Goal: Task Accomplishment & Management: Use online tool/utility

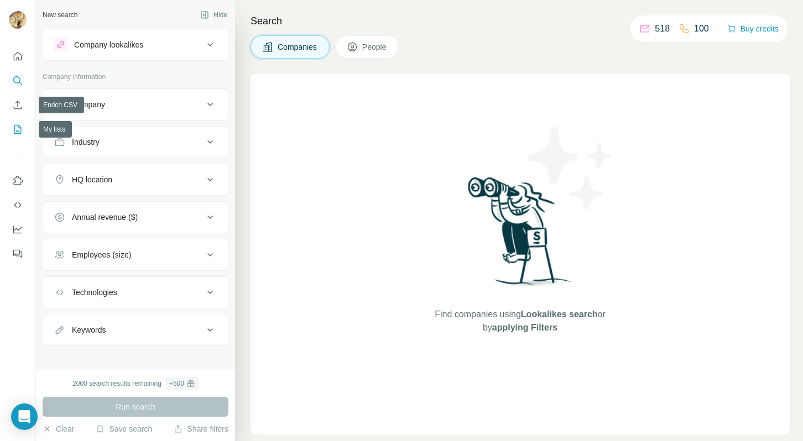
click at [10, 126] on button "My lists" at bounding box center [18, 129] width 18 height 20
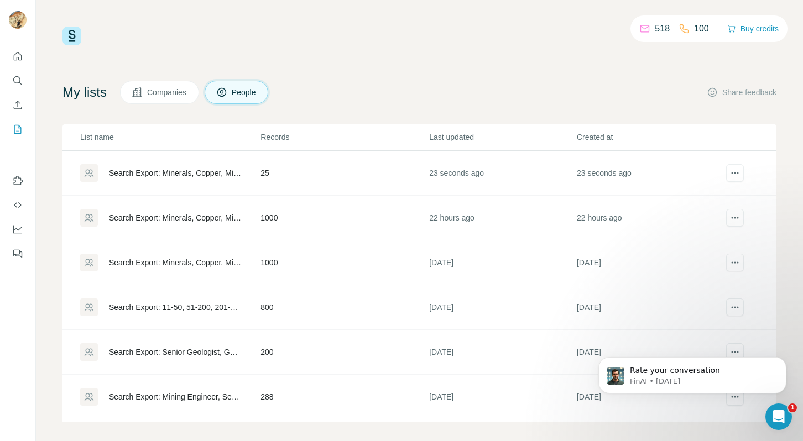
click at [202, 173] on div "Search Export: Minerals, Copper, Mining, Resources, Metals, Iron, Energy, Group…" at bounding box center [175, 173] width 133 height 11
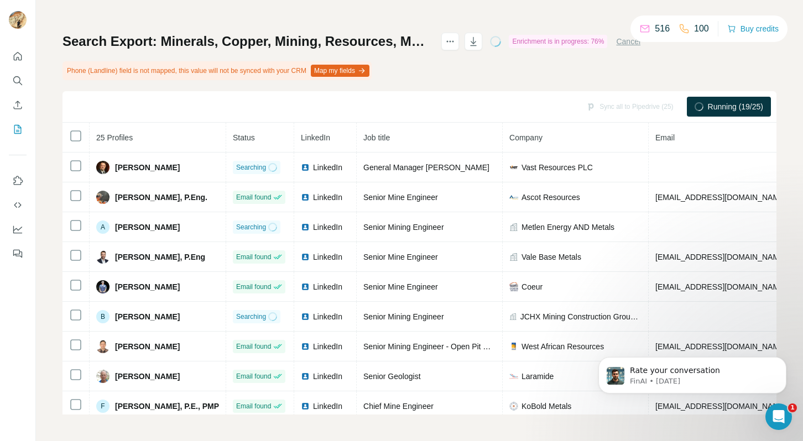
scroll to position [1, 0]
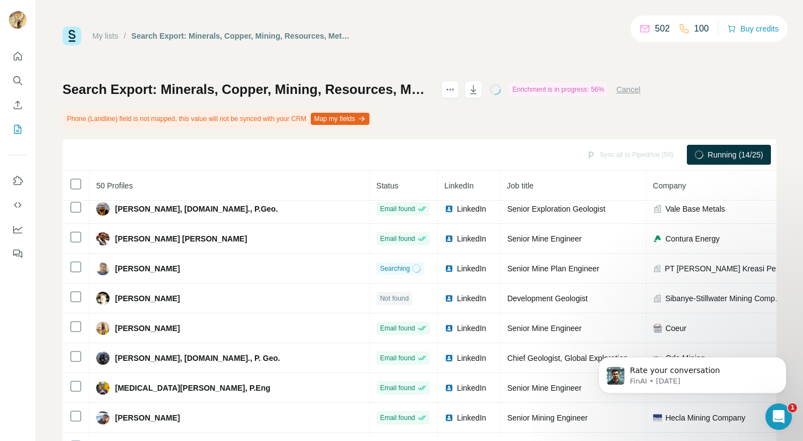
scroll to position [48, 0]
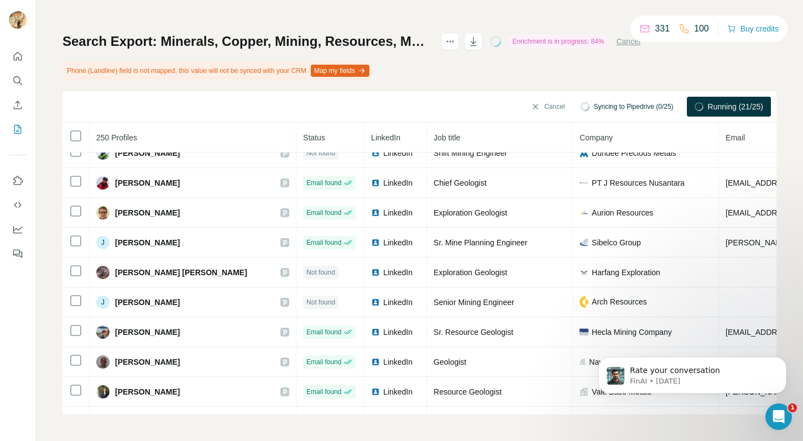
scroll to position [2519, 0]
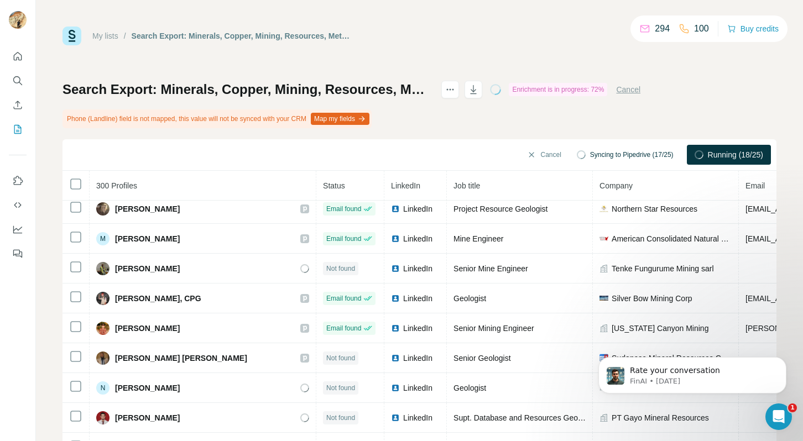
scroll to position [2127, 0]
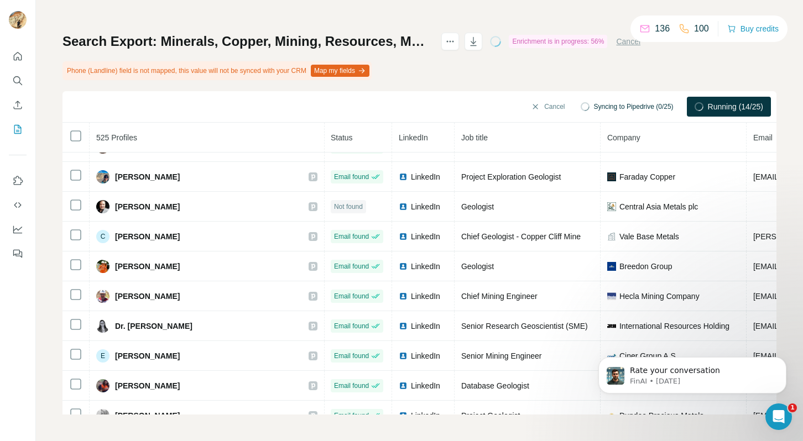
scroll to position [12686, 1]
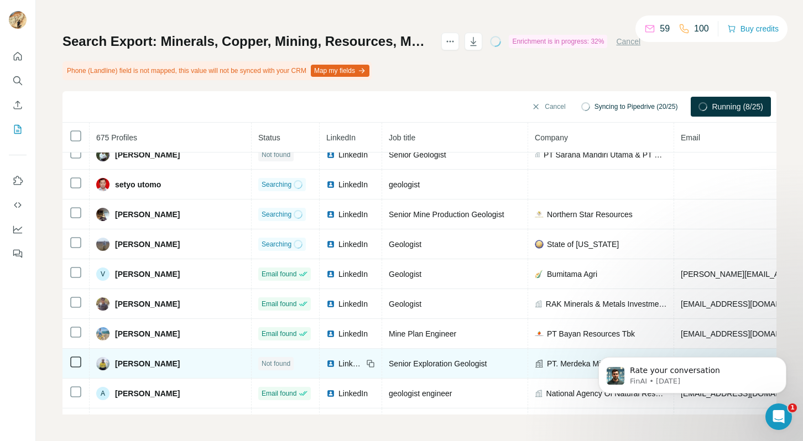
scroll to position [730, 0]
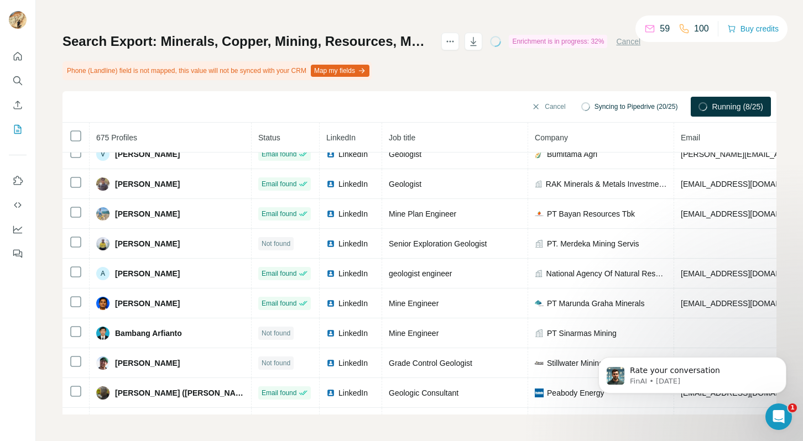
click at [51, 215] on div "My lists / Search Export: Minerals, Copper, Mining, Resources, Metals, Iron, En…" at bounding box center [419, 220] width 767 height 441
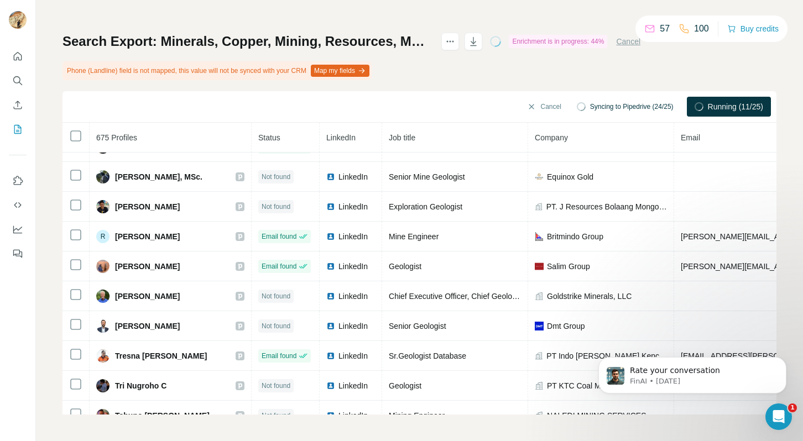
scroll to position [2127, 0]
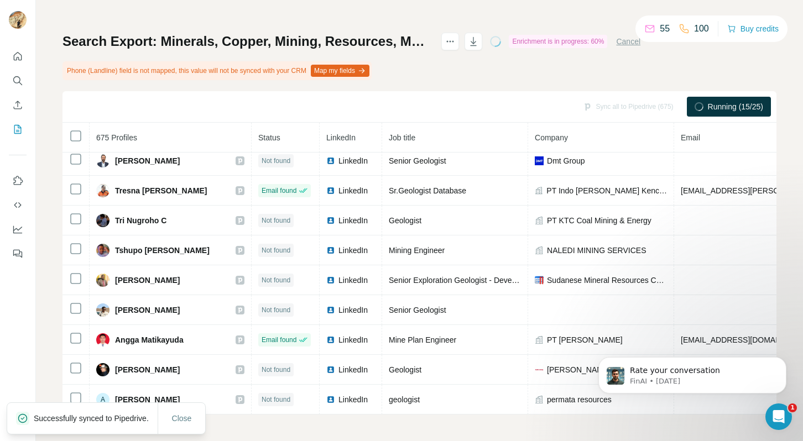
click at [53, 260] on div "My lists / Search Export: Minerals, Copper, Mining, Resources, Metals, Iron, En…" at bounding box center [419, 220] width 767 height 441
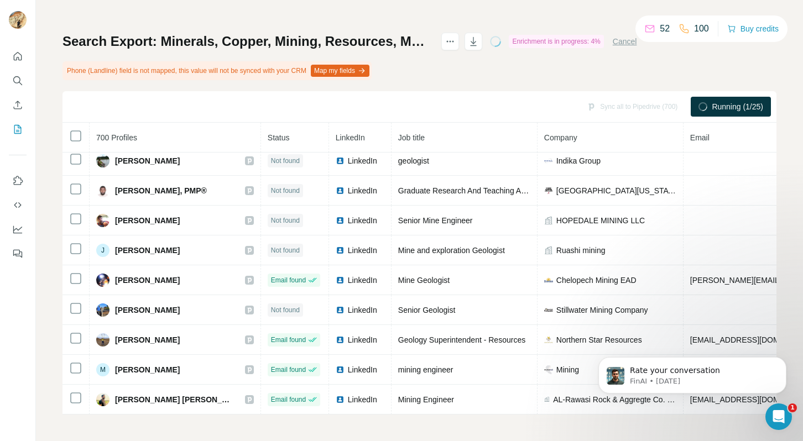
scroll to position [3713, 0]
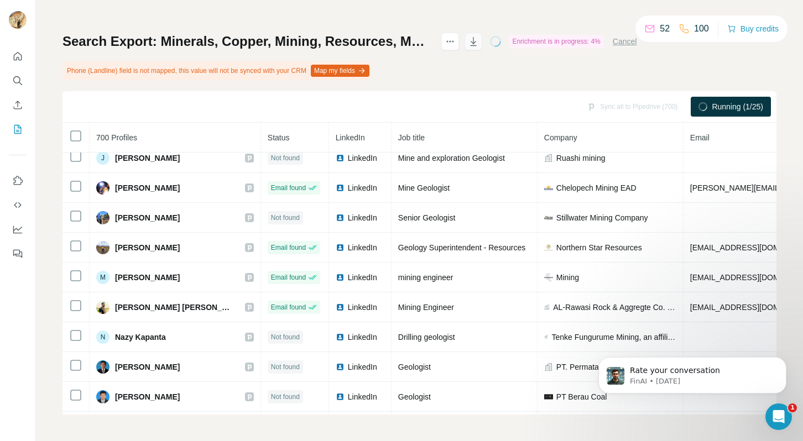
click at [479, 41] on icon "button" at bounding box center [473, 41] width 11 height 11
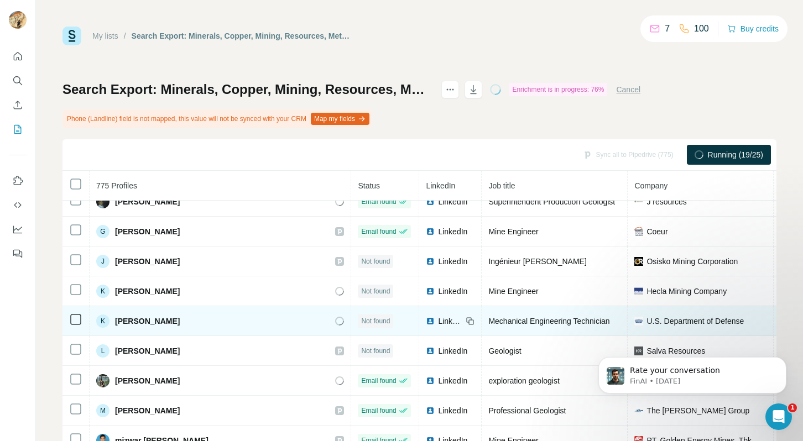
scroll to position [1829, 0]
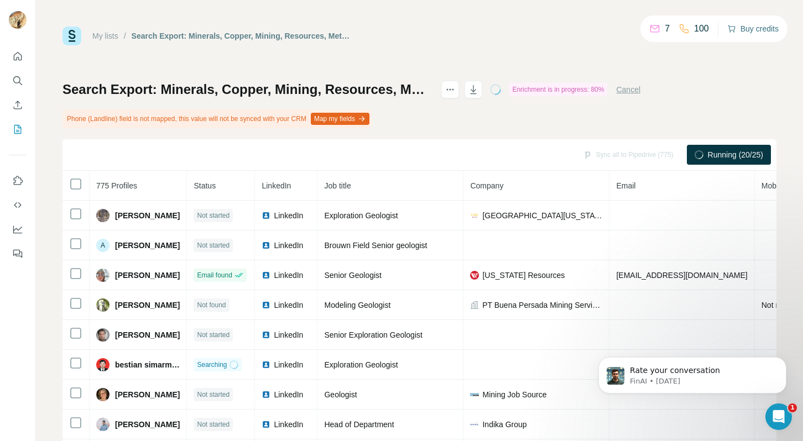
click at [748, 25] on button "Buy credits" at bounding box center [752, 28] width 51 height 15
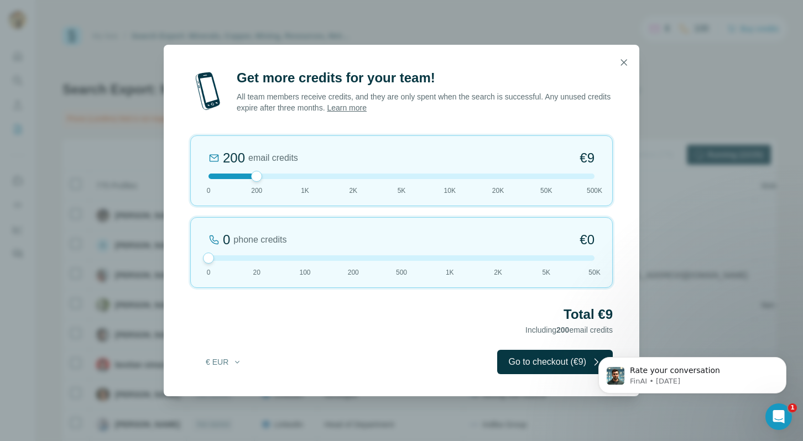
drag, startPoint x: 255, startPoint y: 262, endPoint x: 149, endPoint y: 251, distance: 106.8
click at [149, 251] on div "Get more credits for your team! All team members receive credits, and they are …" at bounding box center [401, 220] width 803 height 441
drag, startPoint x: 258, startPoint y: 178, endPoint x: 272, endPoint y: 180, distance: 14.1
click at [272, 180] on div "200 email credits €9 0 200 1K 2K 5K 10K 20K 50K 500K" at bounding box center [401, 171] width 423 height 71
click at [623, 63] on icon "button" at bounding box center [623, 62] width 11 height 11
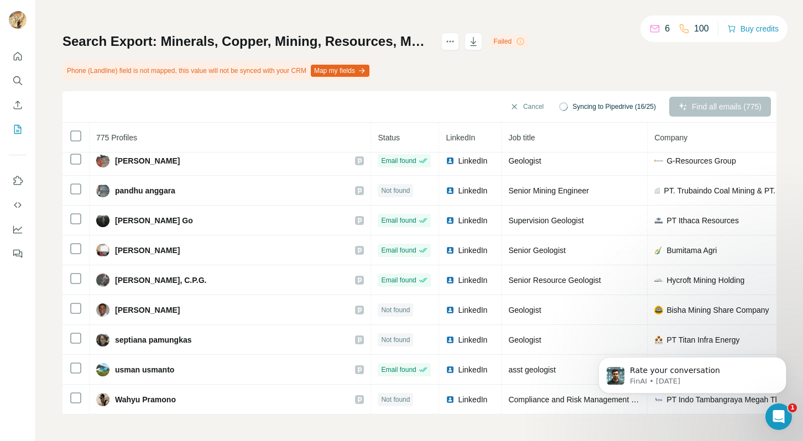
scroll to position [7354, 0]
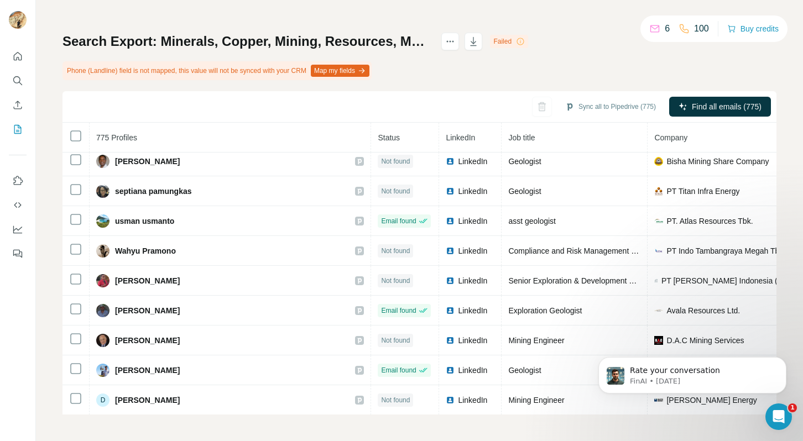
click at [629, 68] on div "Search Export: Minerals, Copper, Mining, Resources, Metals, Iron, Energy, Group…" at bounding box center [420, 224] width 714 height 382
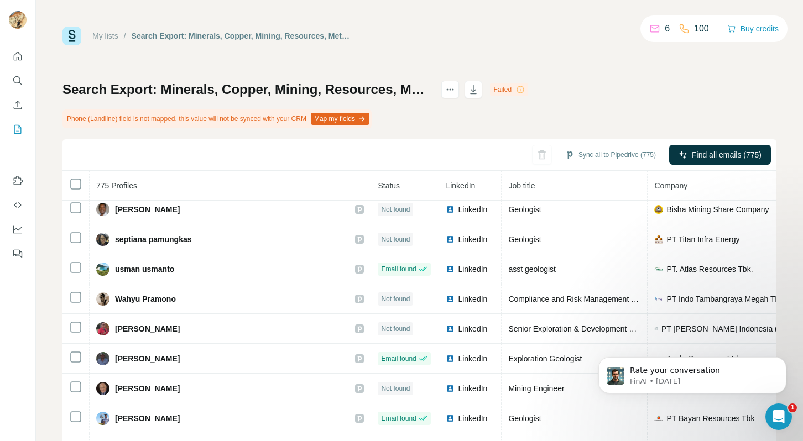
scroll to position [48, 0]
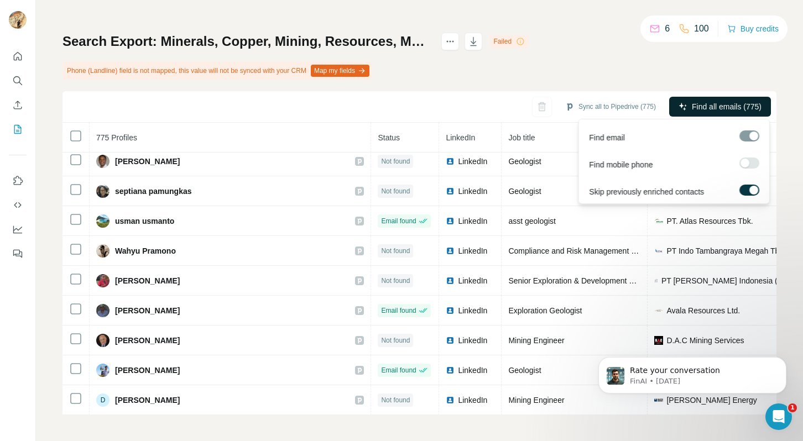
click at [694, 103] on span "Find all emails (775)" at bounding box center [727, 106] width 70 height 11
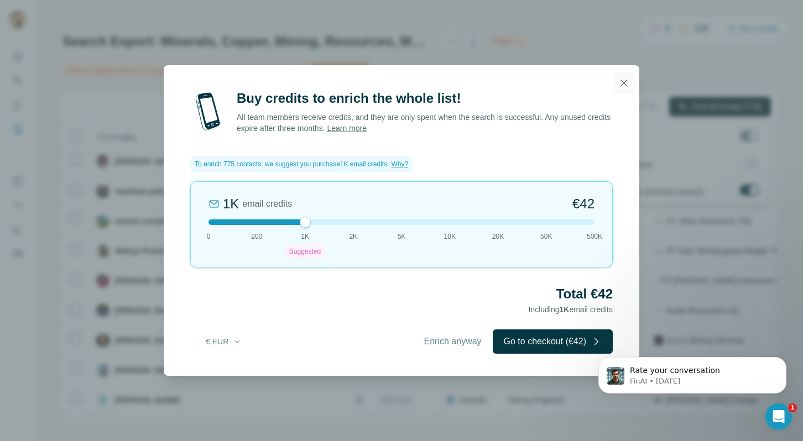
click at [620, 81] on icon "button" at bounding box center [623, 82] width 11 height 11
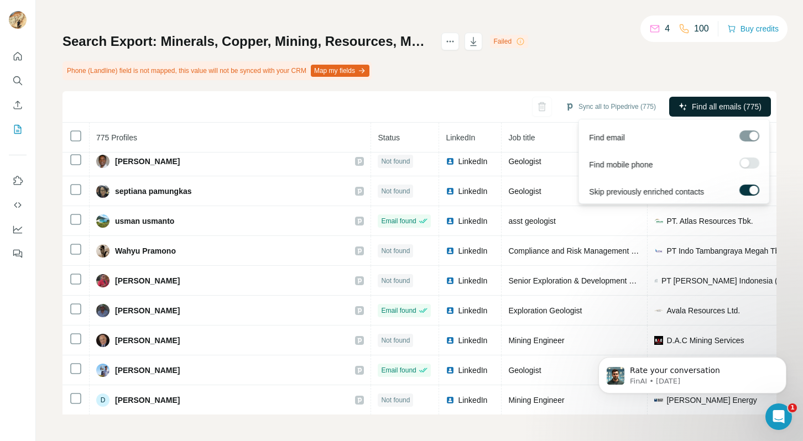
click at [685, 107] on button "Find all emails (775)" at bounding box center [720, 107] width 102 height 20
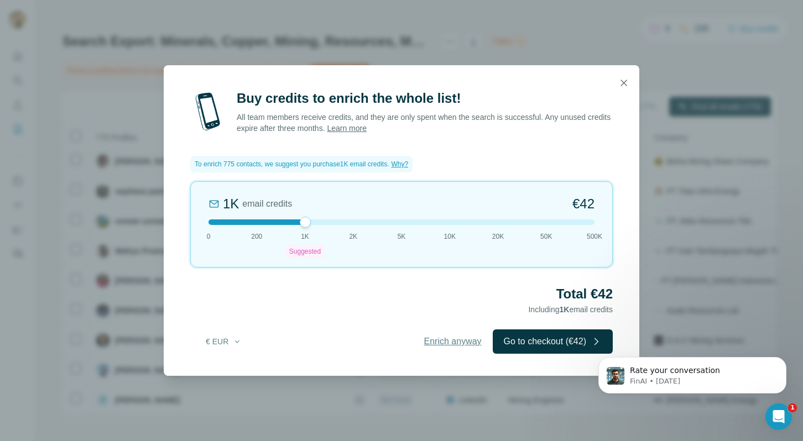
click at [436, 338] on span "Enrich anyway" at bounding box center [453, 341] width 58 height 13
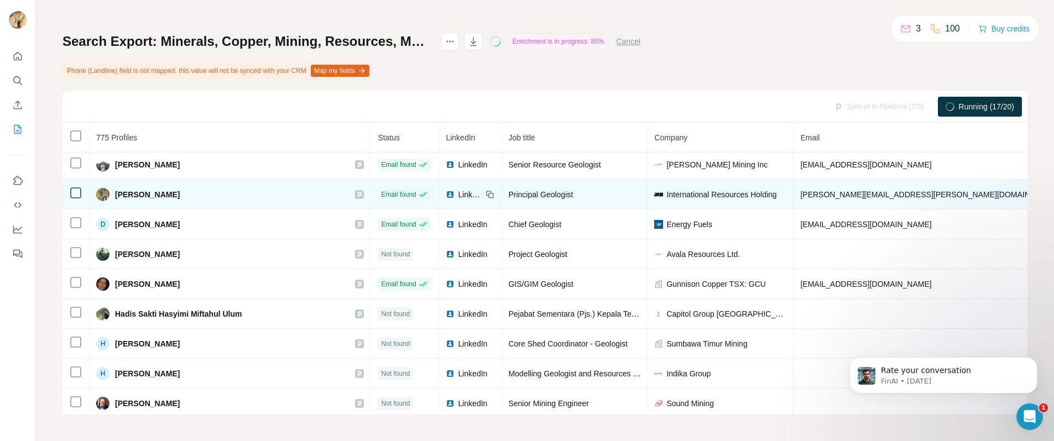
scroll to position [9115, 0]
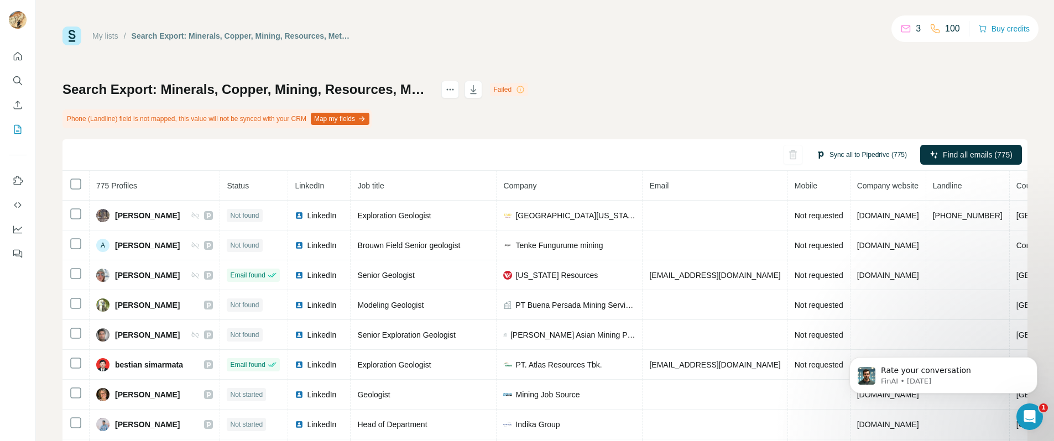
click at [854, 157] on button "Sync all to Pipedrive (775)" at bounding box center [862, 155] width 106 height 17
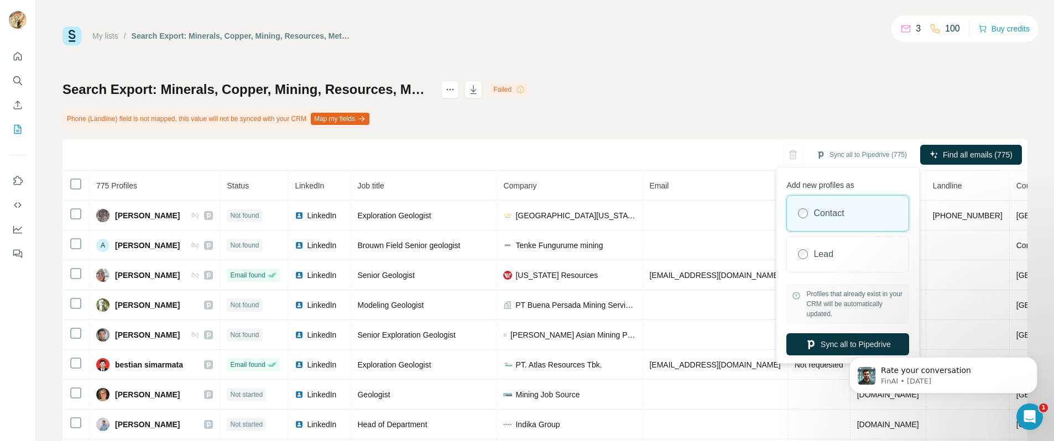
click at [836, 340] on html "Rate your conversation FinAI • [DATE]" at bounding box center [943, 372] width 221 height 77
click at [834, 348] on html "Rate your conversation FinAI • [DATE]" at bounding box center [943, 372] width 221 height 77
click at [808, 345] on icon "button" at bounding box center [811, 345] width 7 height 9
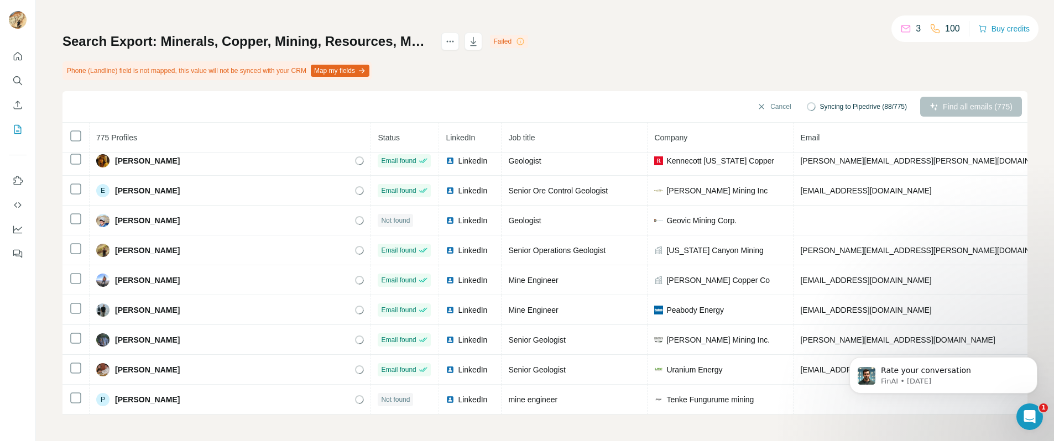
scroll to position [10192, 0]
